Goal: Task Accomplishment & Management: Complete application form

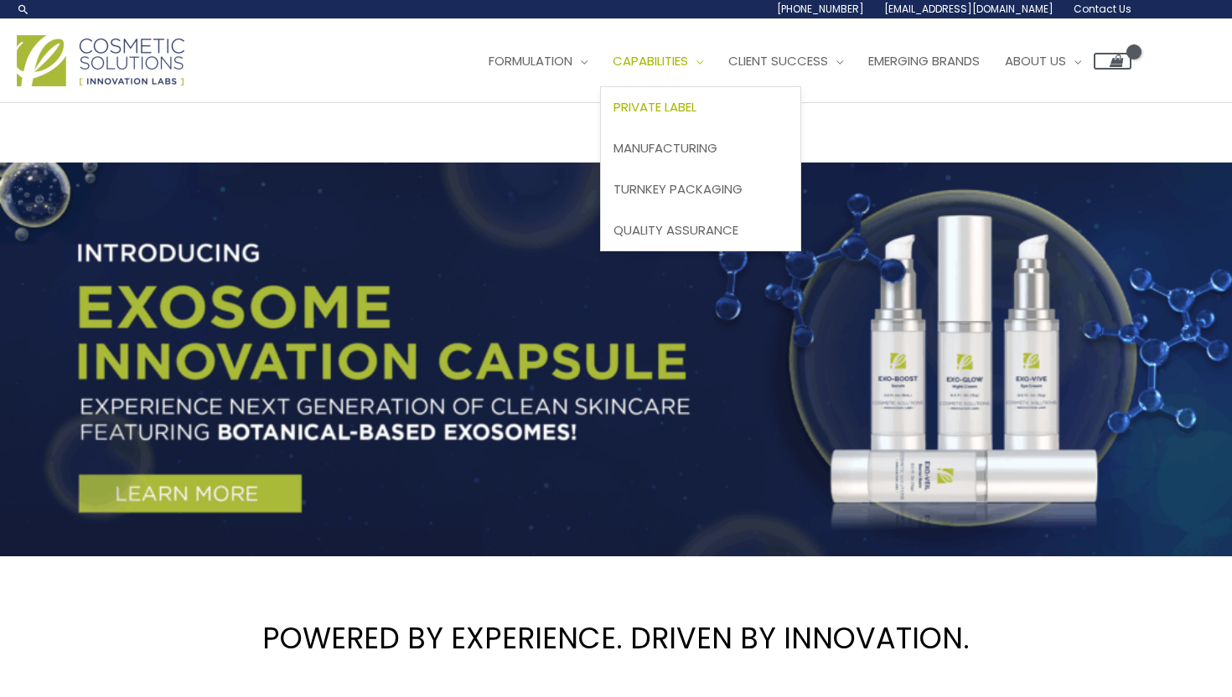
click at [614, 116] on span "Private Label" at bounding box center [655, 107] width 83 height 18
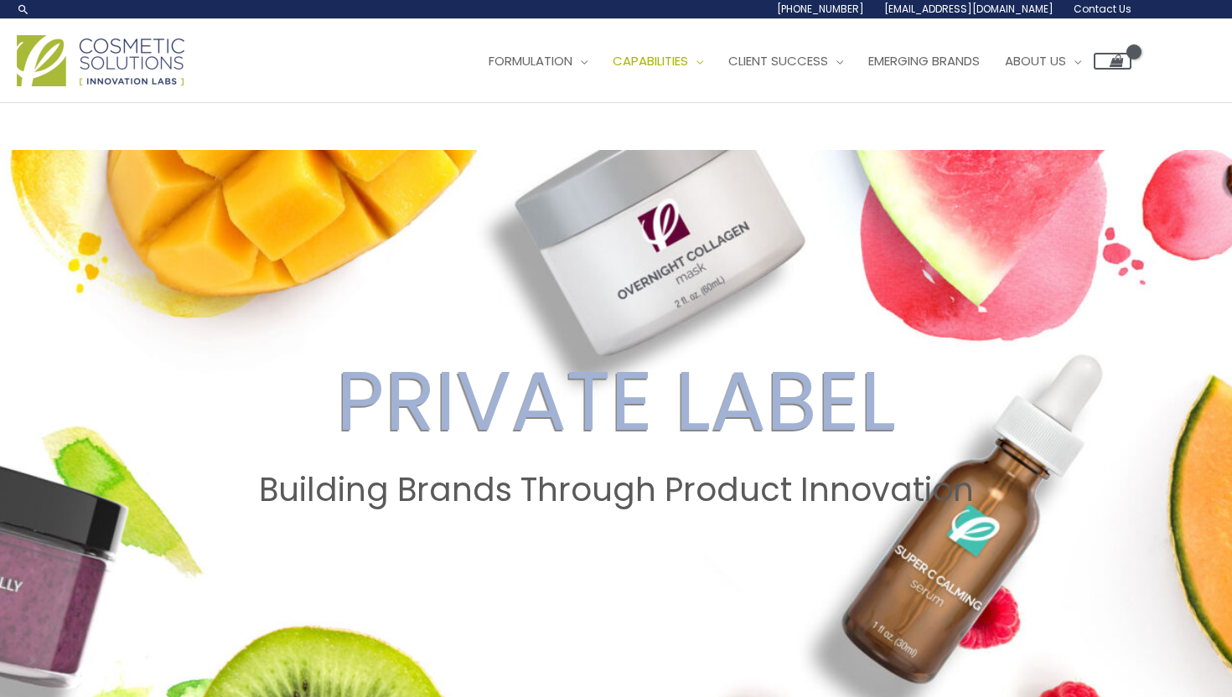
click at [0, 0] on span "Contact Us" at bounding box center [0, 0] width 0 height 0
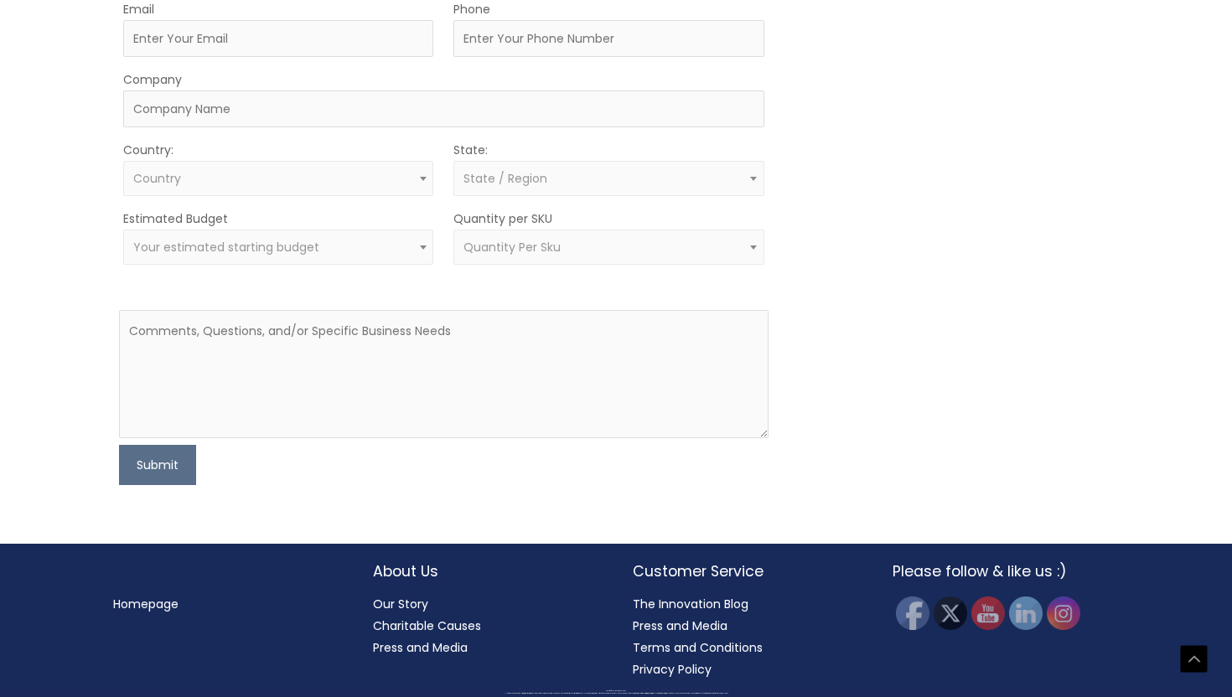
scroll to position [669, 0]
type input "Jude"
type input "Norris"
type input "8168090799"
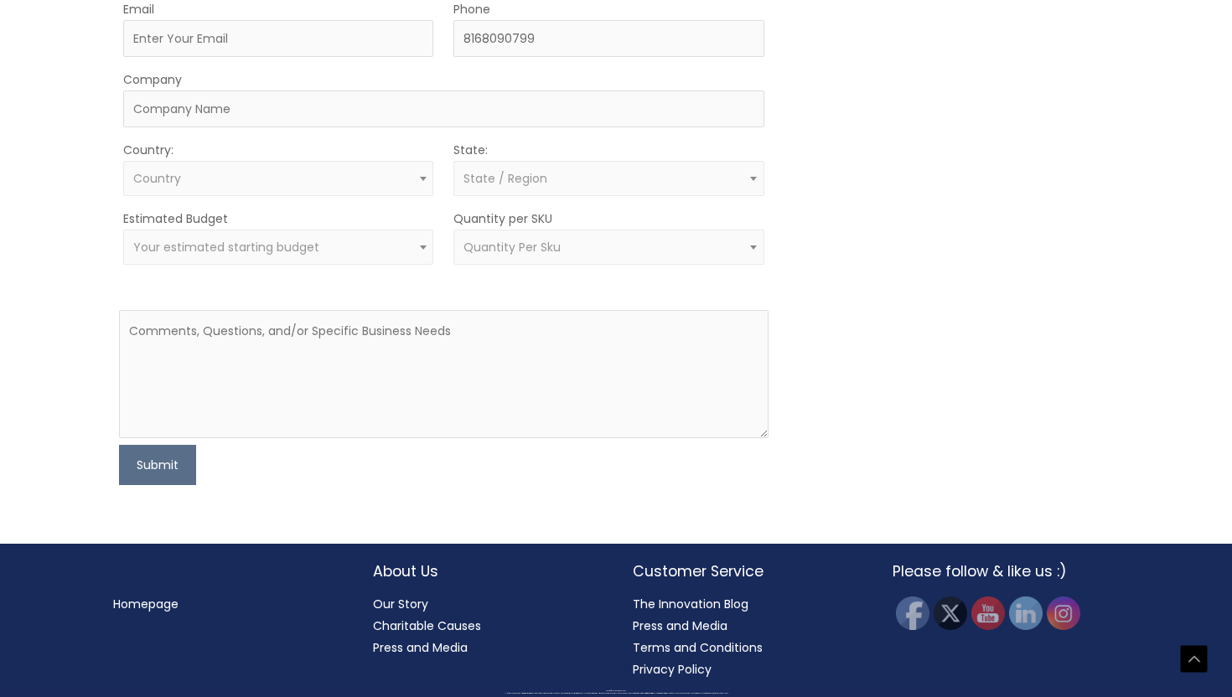
select select "United States"
select select "Iowa"
click at [388, 57] on input "Email" at bounding box center [278, 38] width 310 height 37
type input "judecnorris@gmail.com"
click at [363, 127] on input "Company" at bounding box center [443, 109] width 640 height 37
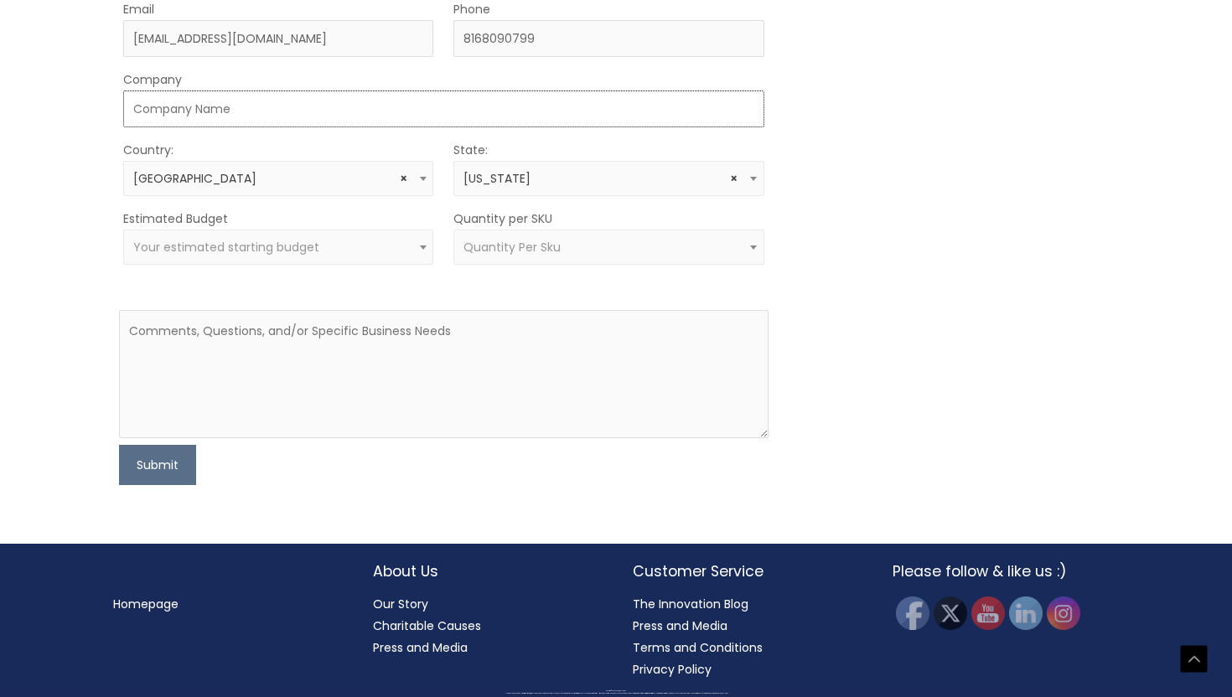
scroll to position [728, 0]
click at [361, 127] on input "Company" at bounding box center [443, 109] width 640 height 37
type input "LXN Cosmetics"
click at [380, 250] on span "Your estimated starting budget" at bounding box center [278, 248] width 291 height 16
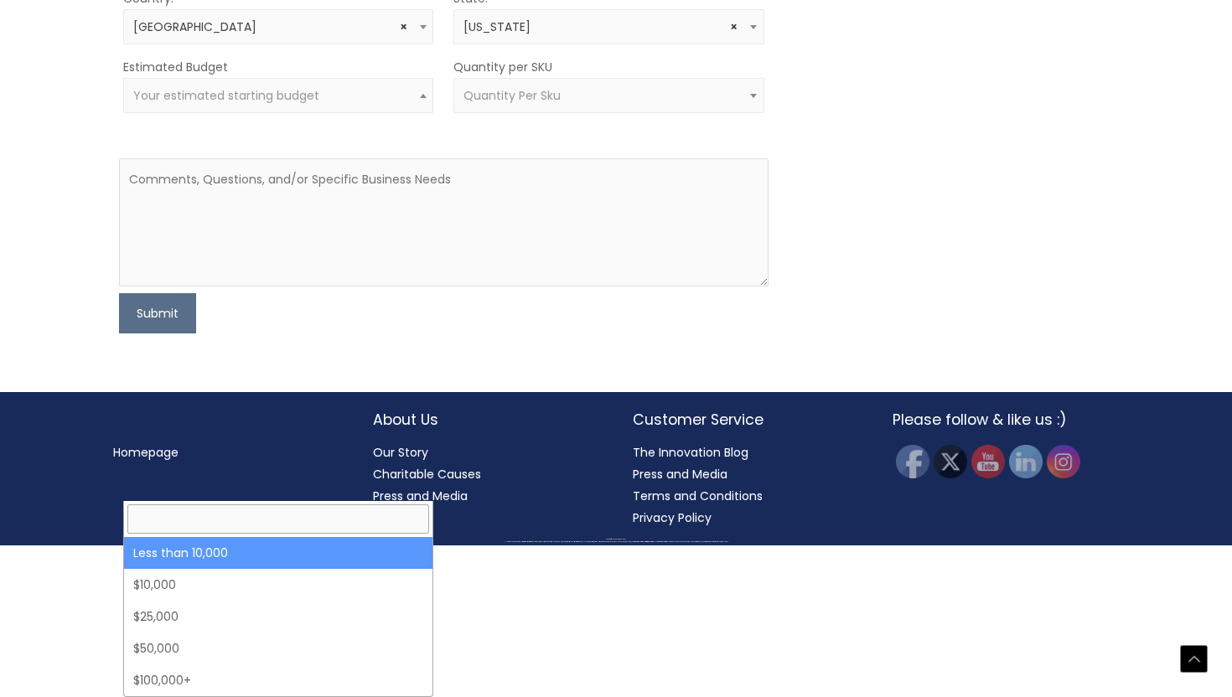
select select "-10000"
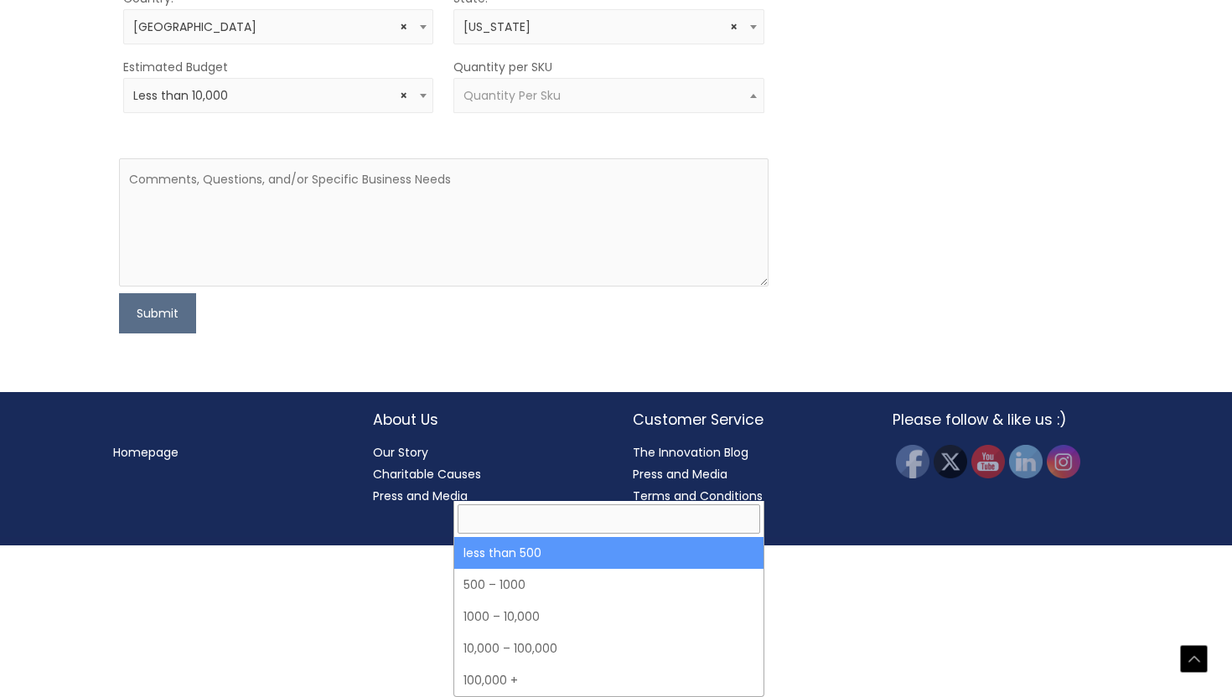
click at [588, 113] on span "Quantity Per Sku" at bounding box center [608, 95] width 310 height 35
select select "3"
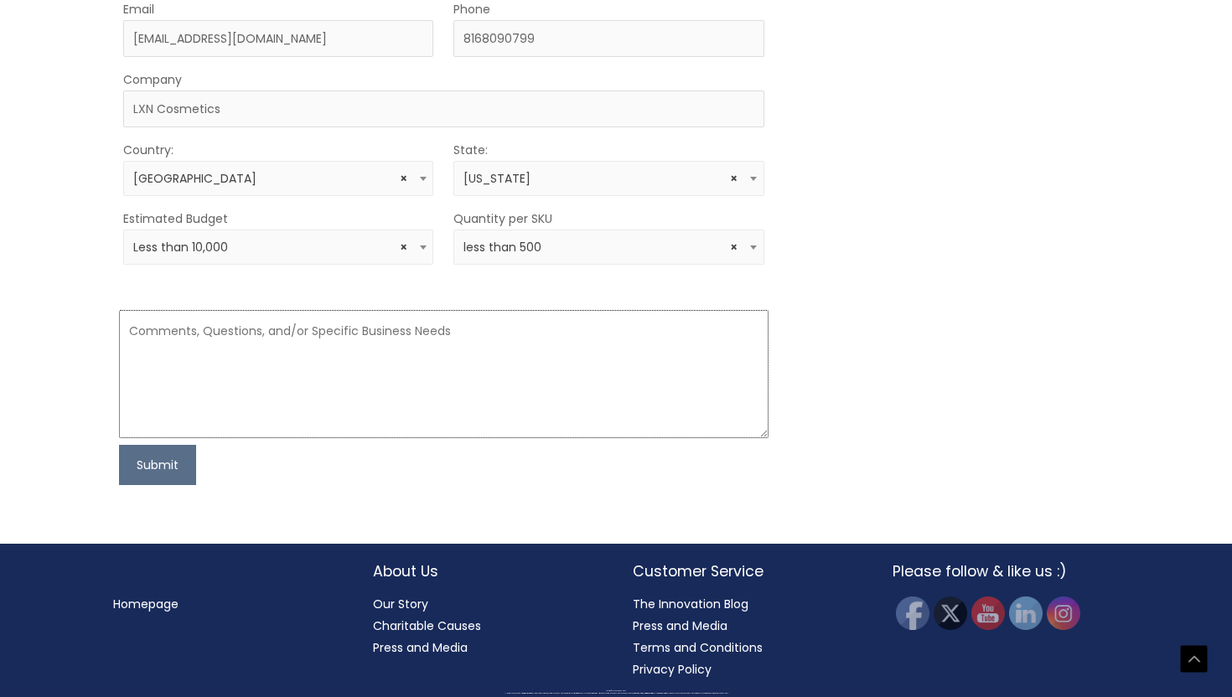
click at [544, 334] on textarea at bounding box center [443, 374] width 649 height 128
type textarea "I"
paste textarea "Aqua (Water), Zinc Oxide, Titanium Dioxide, Homosalate, Octisalate, Octocrylene…"
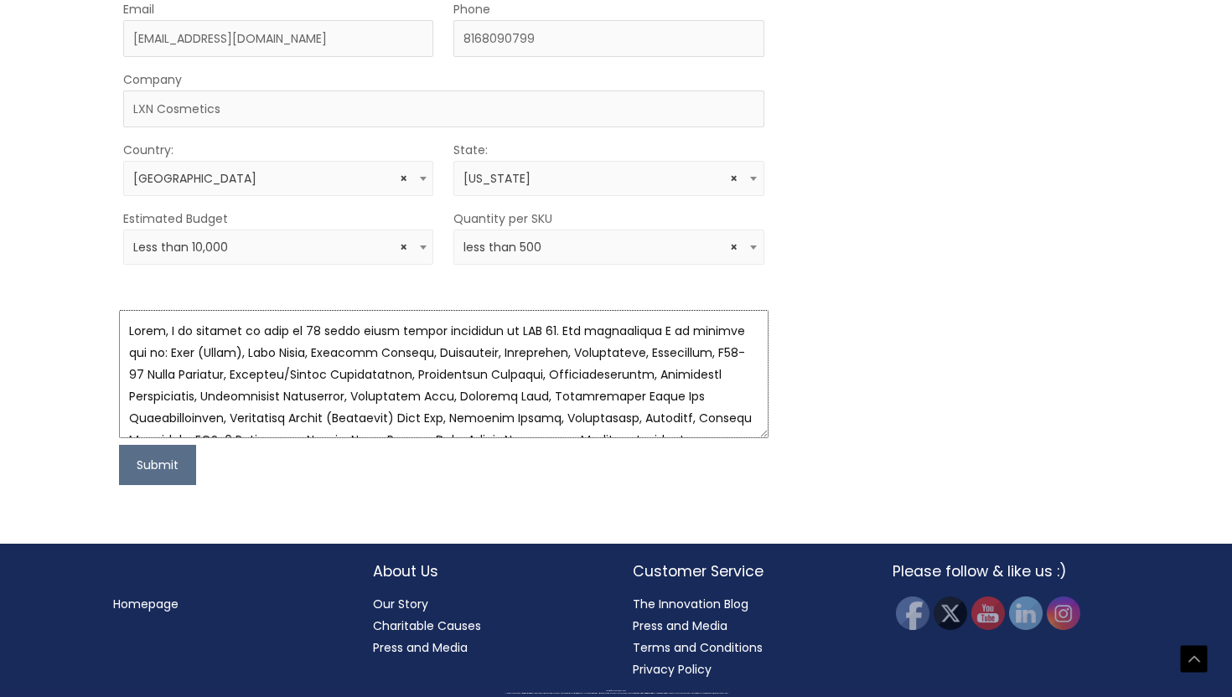
scroll to position [119, 0]
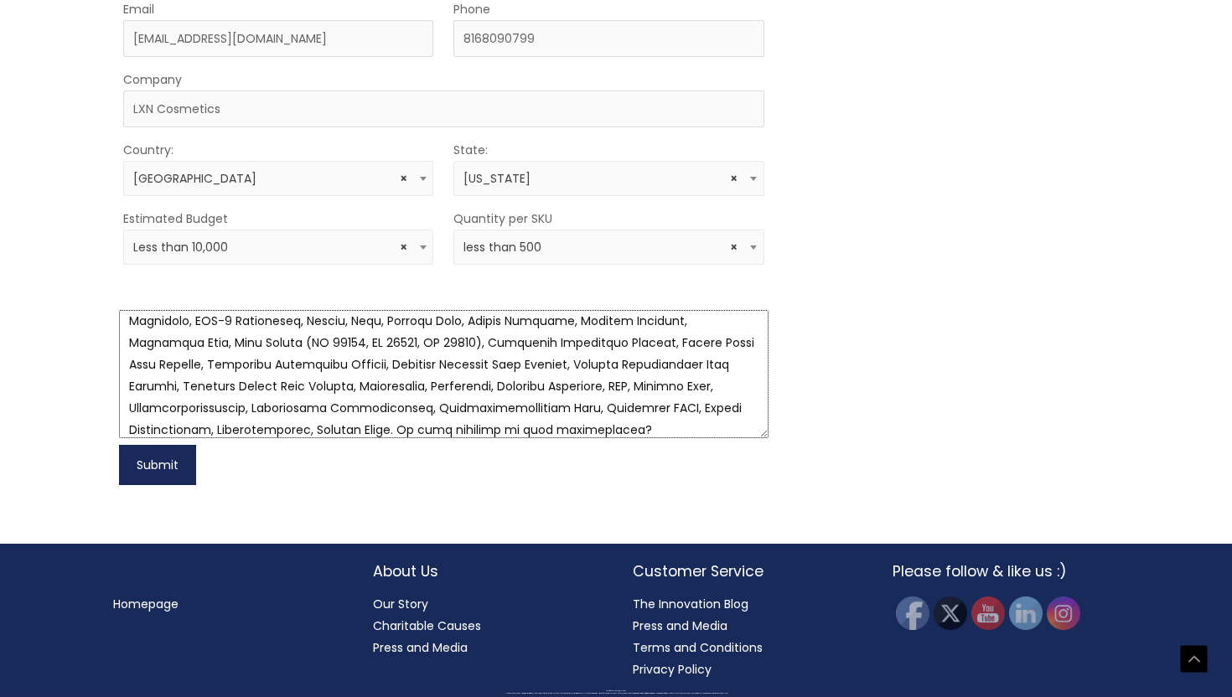
type textarea "Hello, I am looking to make an 18 shade range tinted sunscreen at SPF 50. The i…"
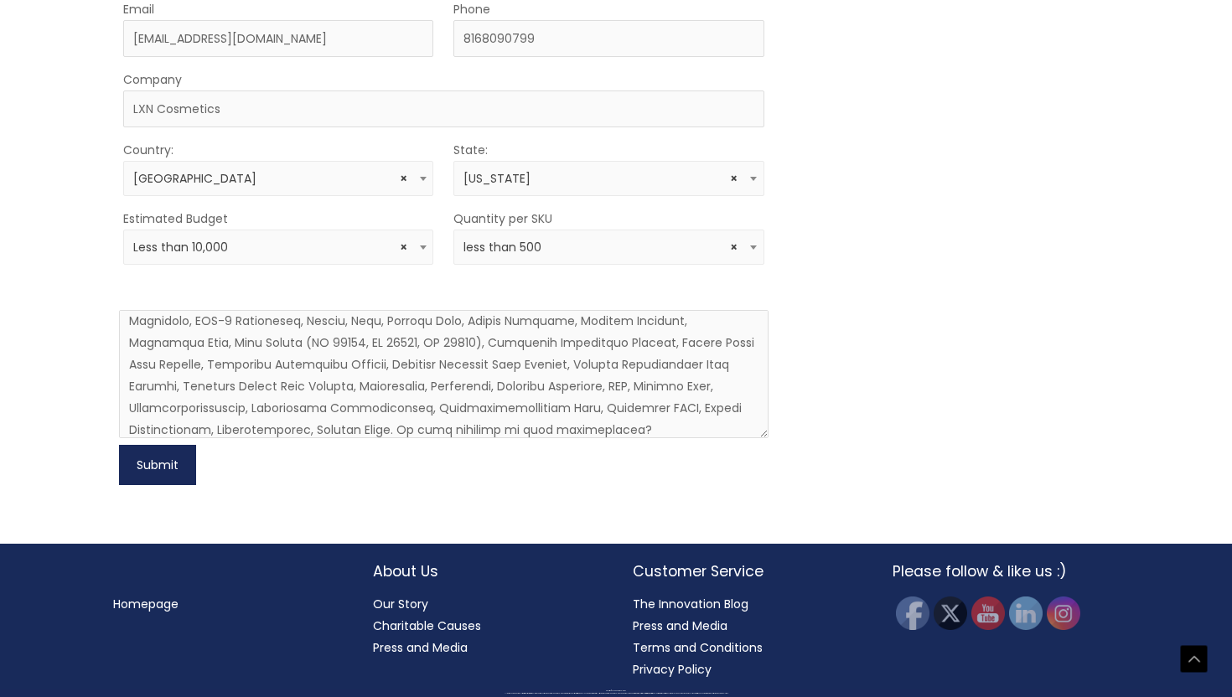
click at [175, 470] on button "Submit" at bounding box center [157, 465] width 77 height 40
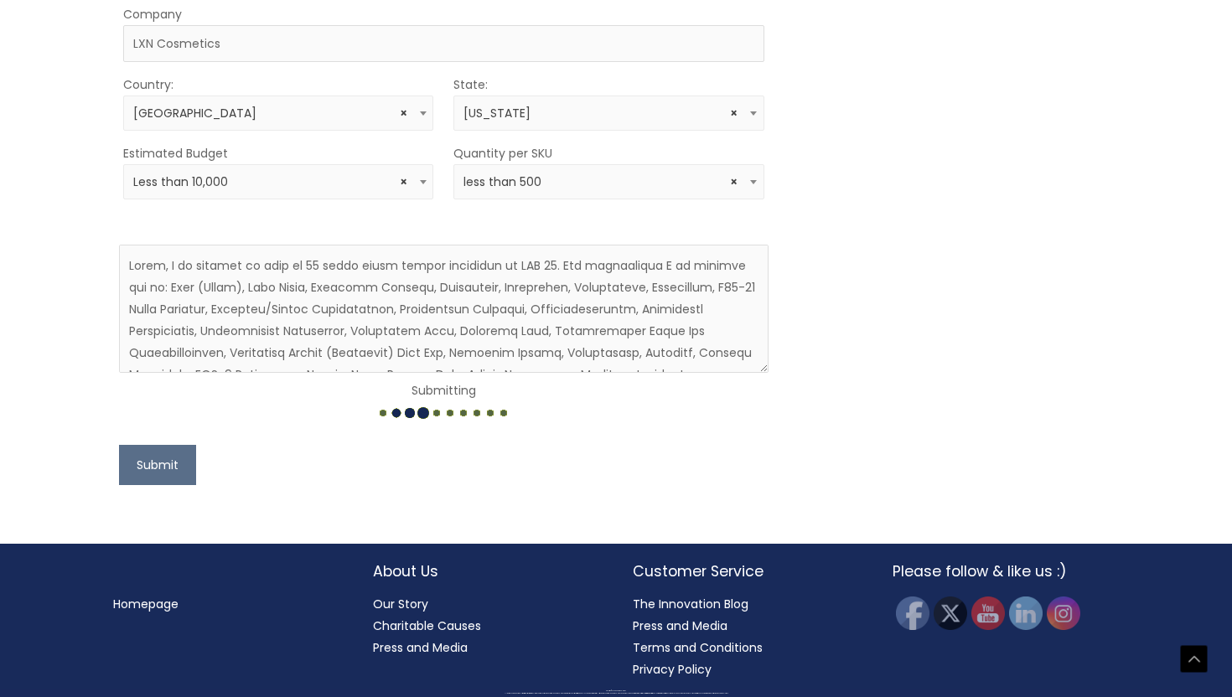
scroll to position [877, 0]
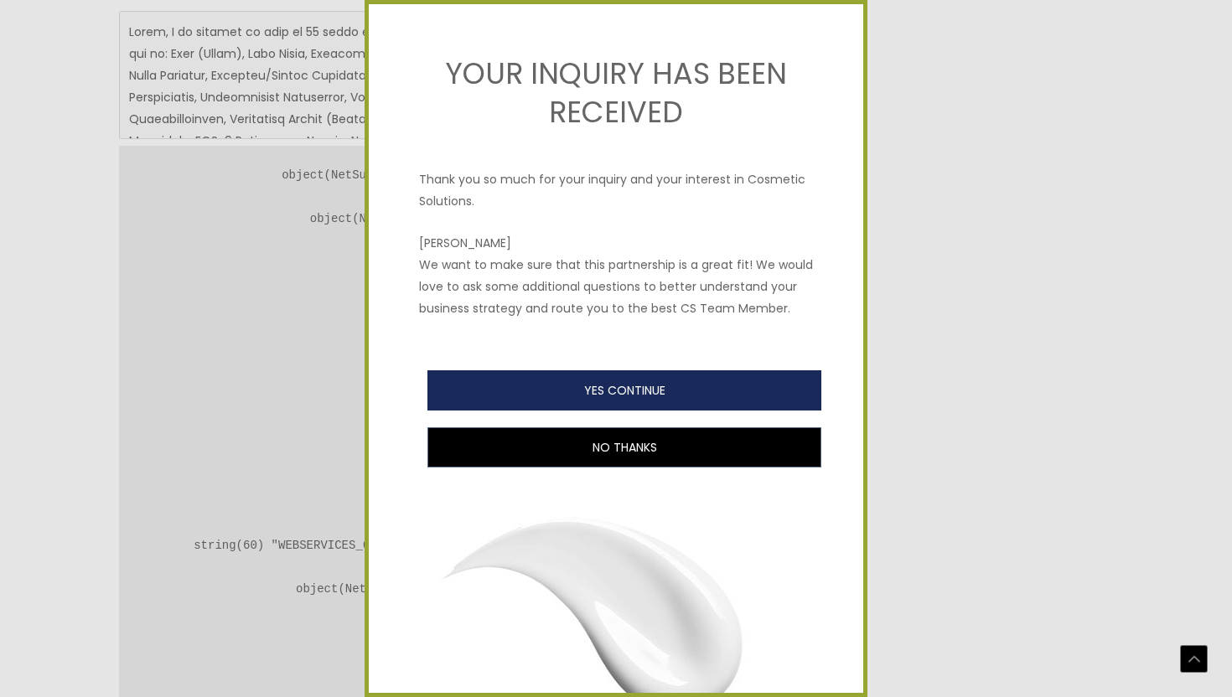
click at [708, 379] on button "YES CONTINUE" at bounding box center [624, 390] width 394 height 40
